Goal: Information Seeking & Learning: Learn about a topic

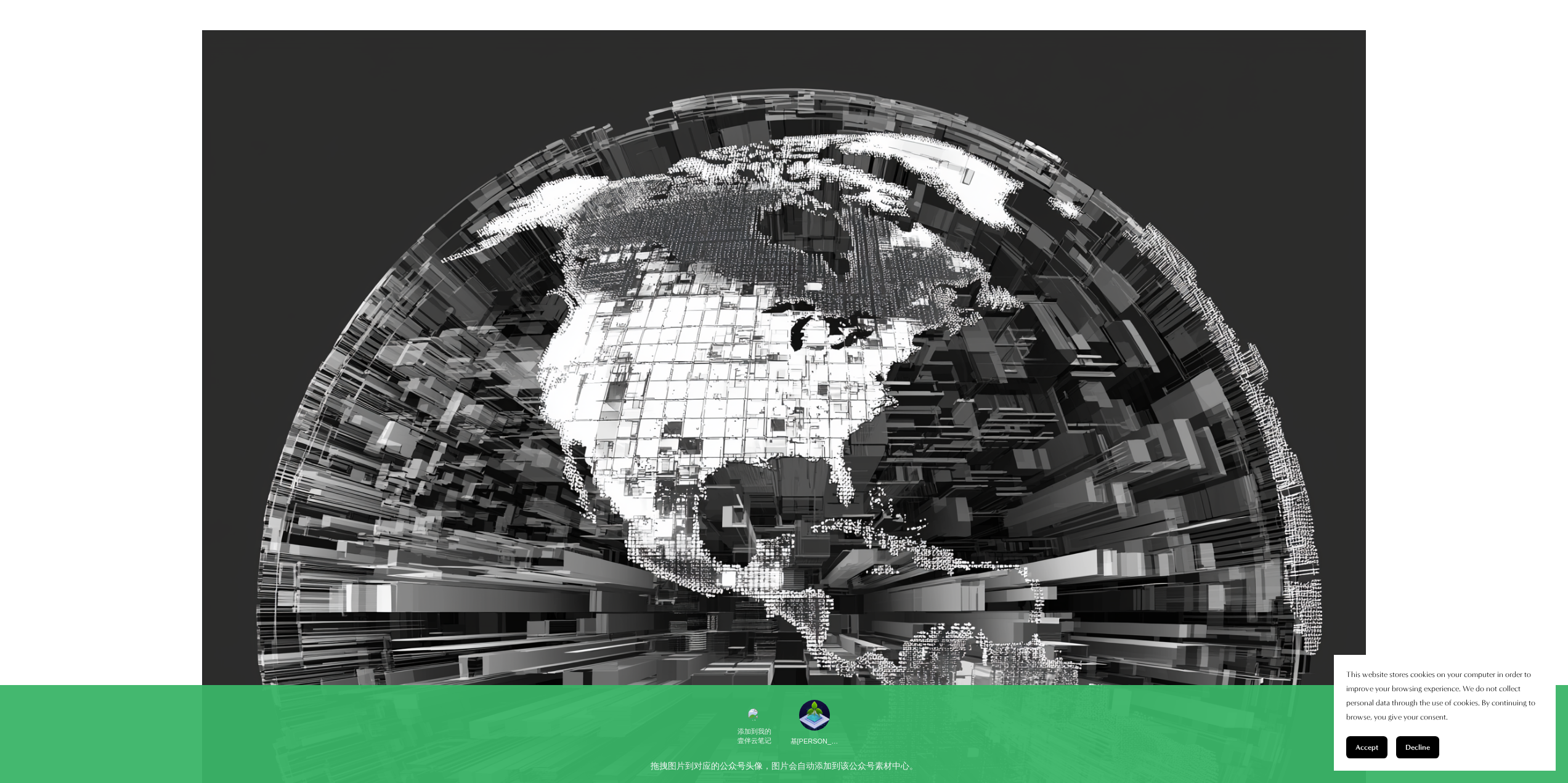
scroll to position [801, 0]
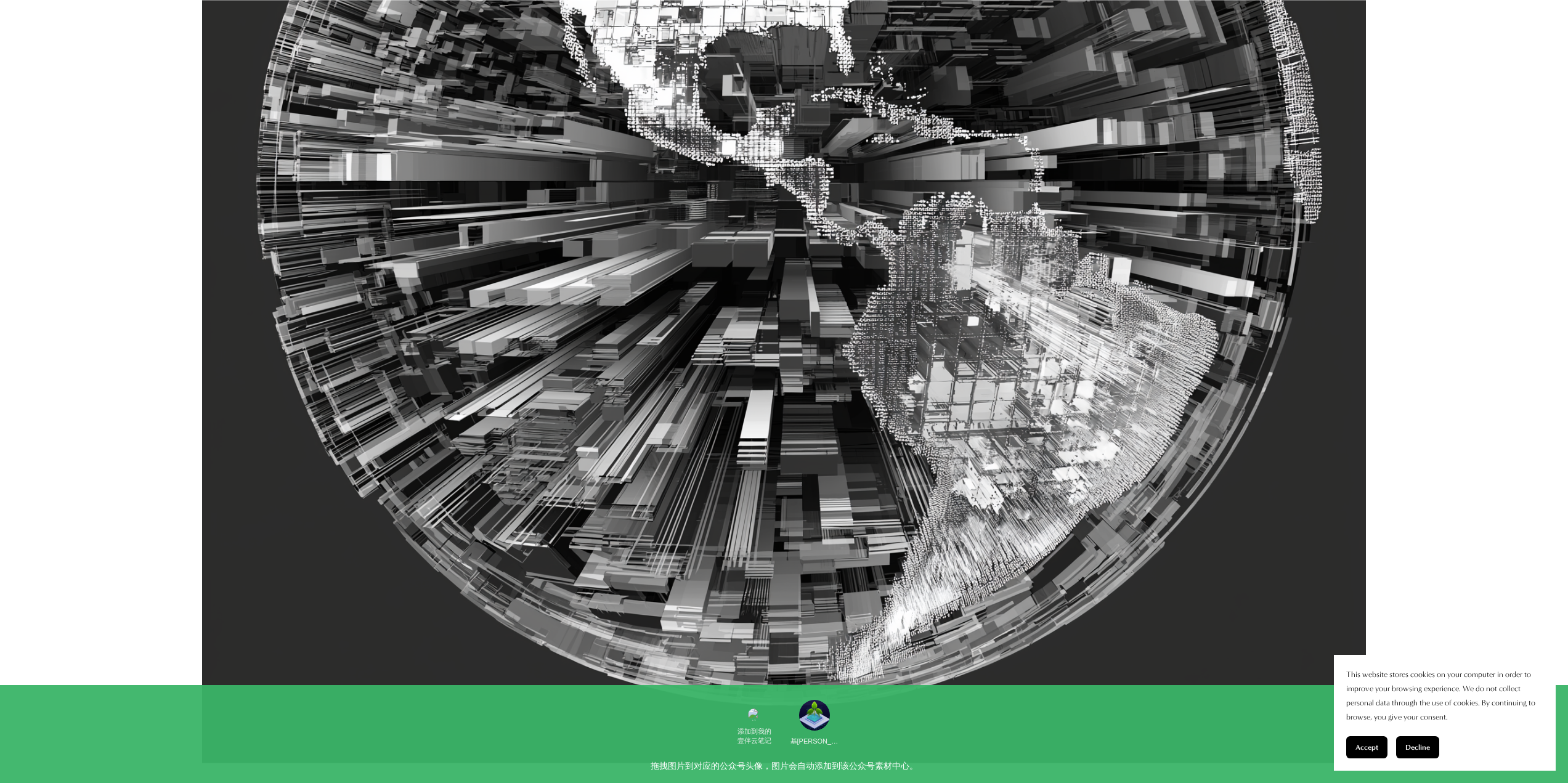
click at [1355, 755] on button "Accept" at bounding box center [1367, 747] width 42 height 22
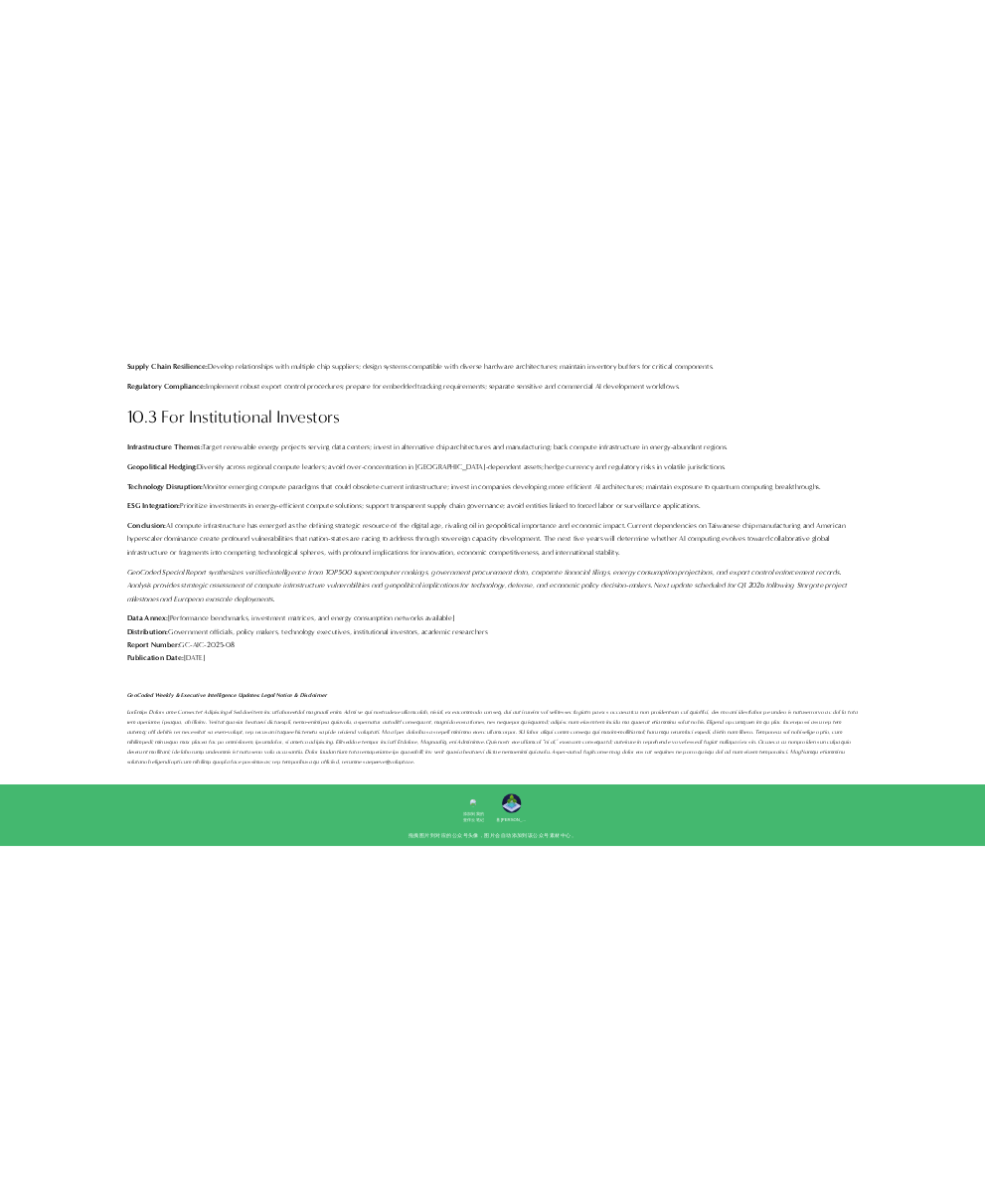
scroll to position [7557, 0]
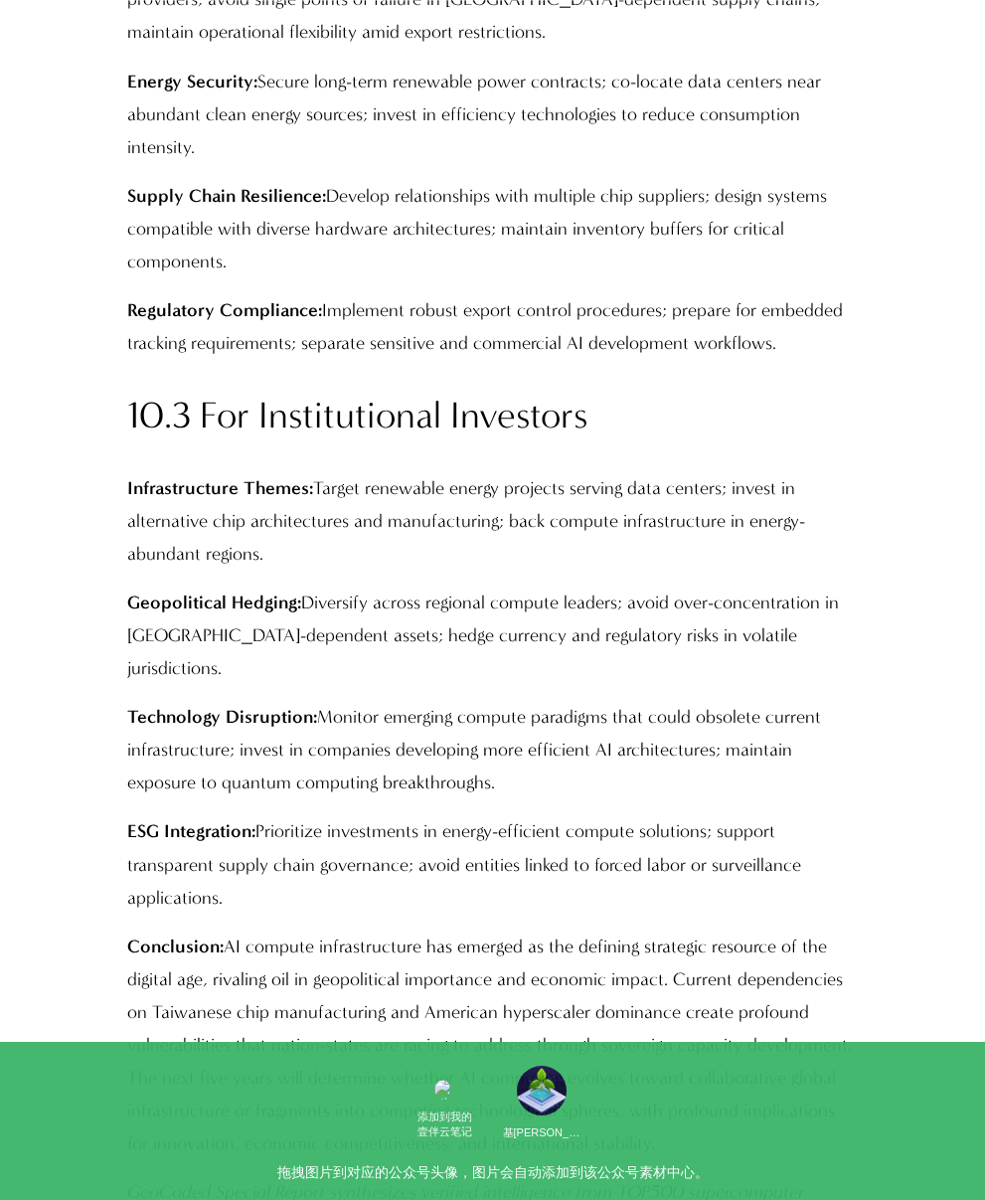
click at [835, 180] on p "Supply Chain Resilience: Develop relationships with multiple chip suppliers; de…" at bounding box center [493, 229] width 732 height 98
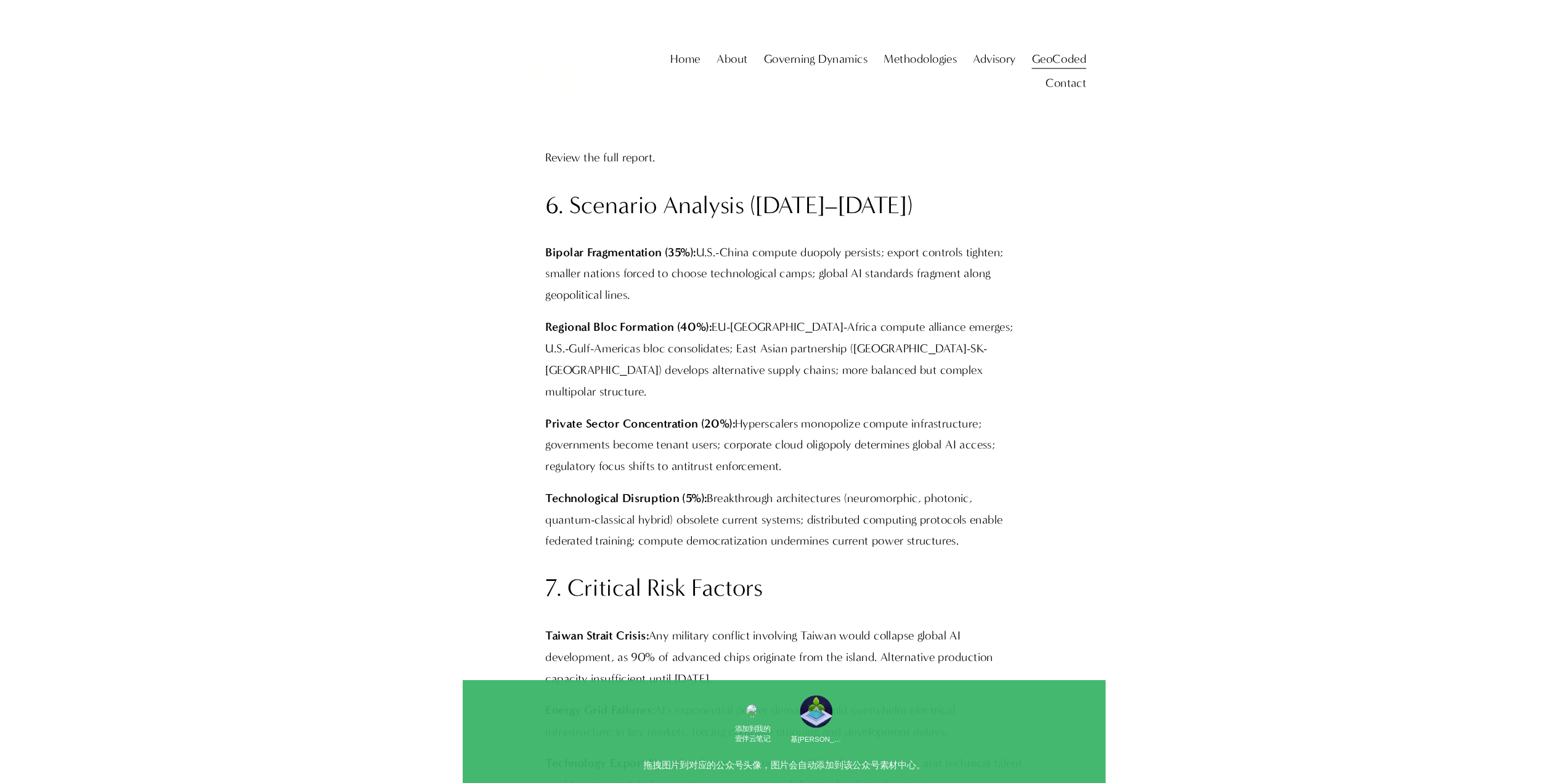
scroll to position [2957, 0]
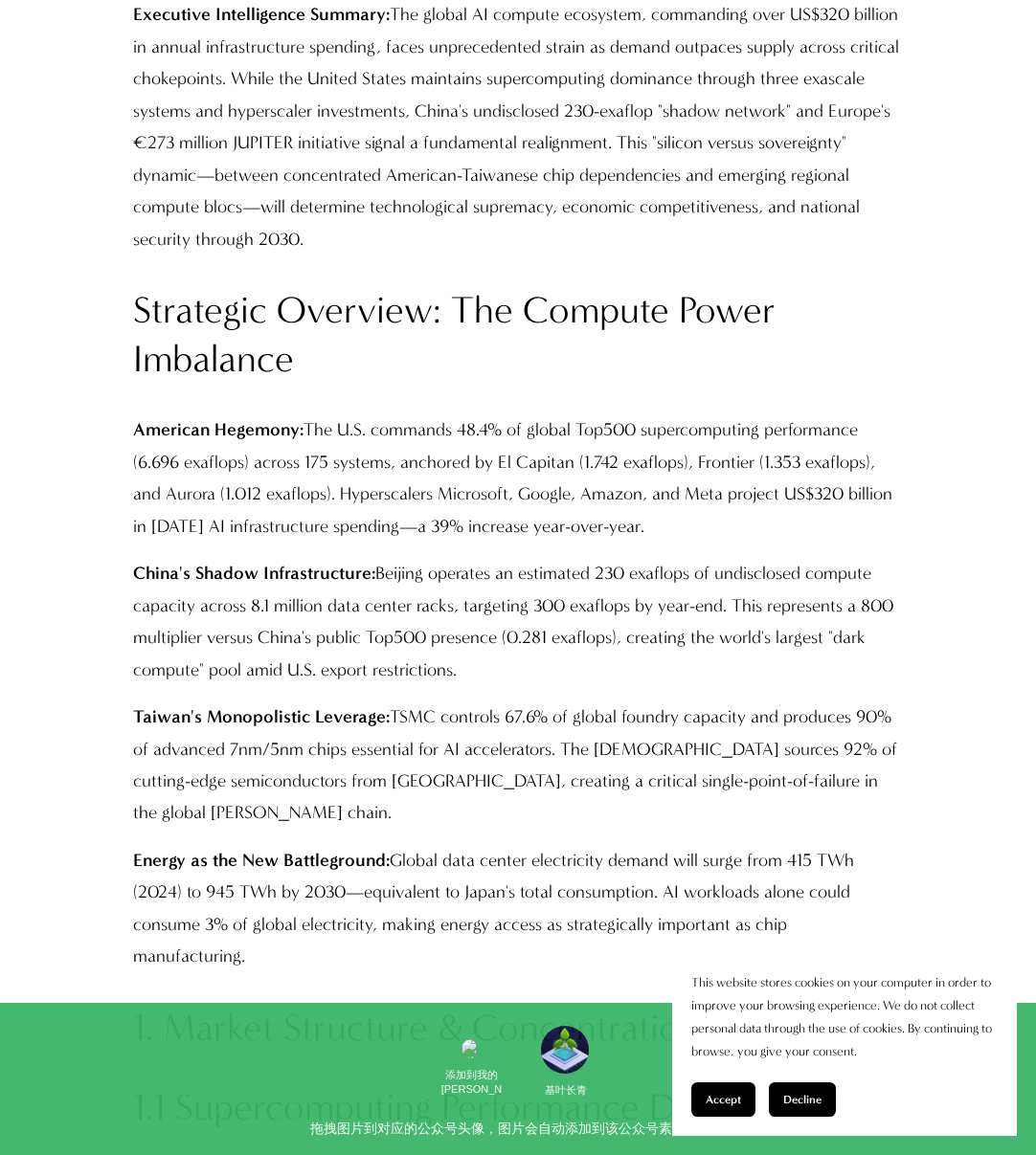
scroll to position [1627, 0]
